Goal: Transaction & Acquisition: Register for event/course

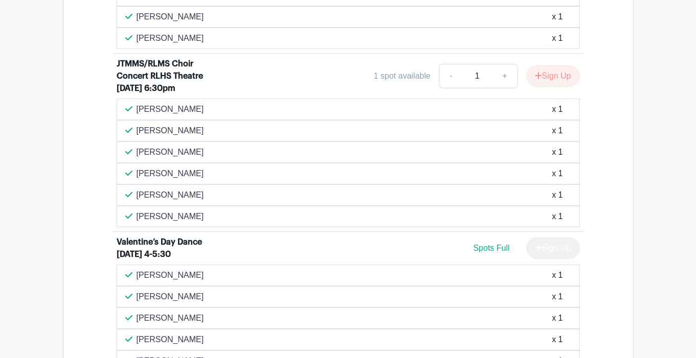
scroll to position [1266, 0]
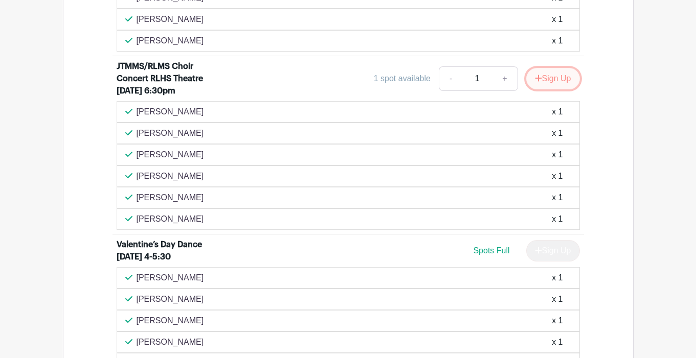
click at [555, 89] on button "Sign Up" at bounding box center [553, 78] width 54 height 21
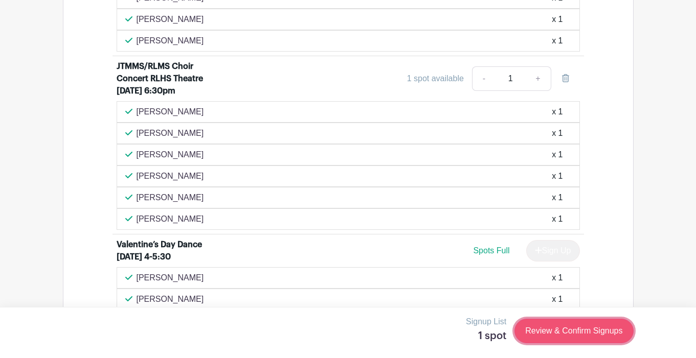
click at [570, 329] on link "Review & Confirm Signups" at bounding box center [573, 331] width 119 height 25
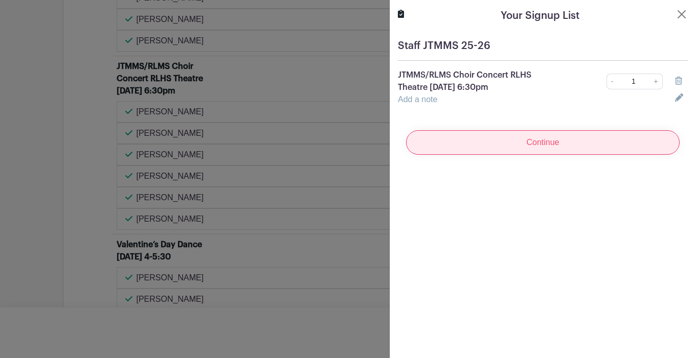
click at [556, 138] on input "Continue" at bounding box center [543, 142] width 274 height 25
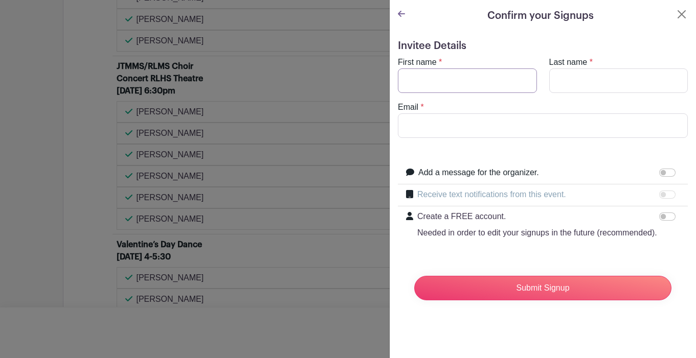
click at [414, 81] on input "First name" at bounding box center [467, 81] width 139 height 25
type input "[PERSON_NAME]"
click at [585, 88] on input "Last name" at bounding box center [618, 81] width 139 height 25
type input "[PERSON_NAME]"
click at [478, 143] on form "Invitee Details First name * [PERSON_NAME] Last name * [PERSON_NAME] Email * Ad…" at bounding box center [543, 174] width 290 height 269
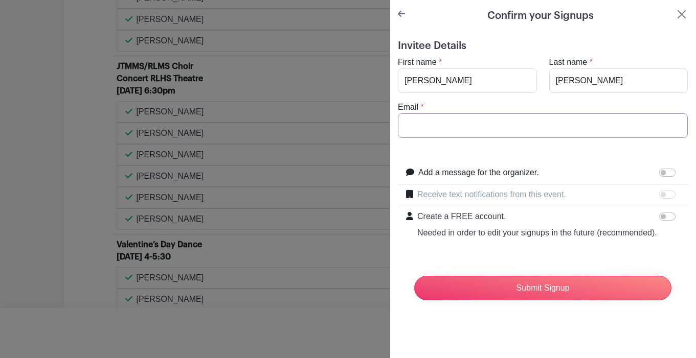
click at [479, 126] on input "Email" at bounding box center [543, 126] width 290 height 25
type input "[EMAIL_ADDRESS][DOMAIN_NAME]"
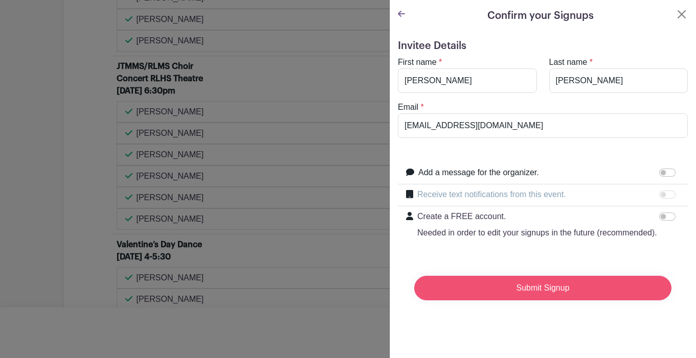
click at [537, 281] on input "Submit Signup" at bounding box center [542, 288] width 257 height 25
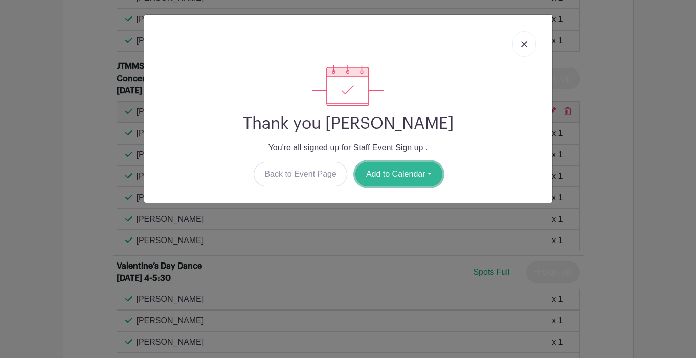
click at [400, 174] on button "Add to Calendar" at bounding box center [398, 174] width 87 height 25
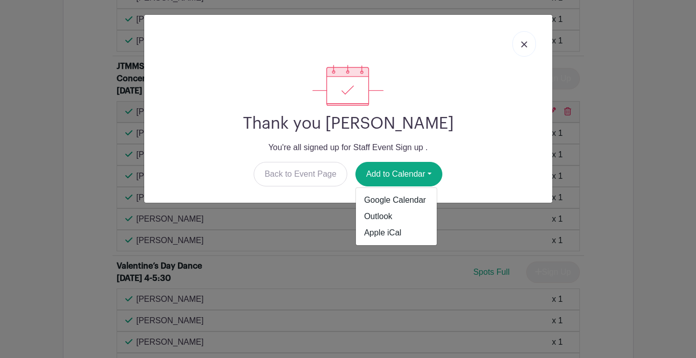
click at [521, 42] on img at bounding box center [524, 44] width 6 height 6
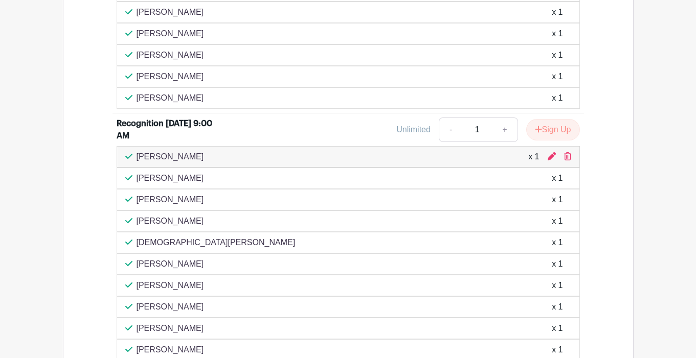
scroll to position [2824, 0]
